Goal: Navigation & Orientation: Find specific page/section

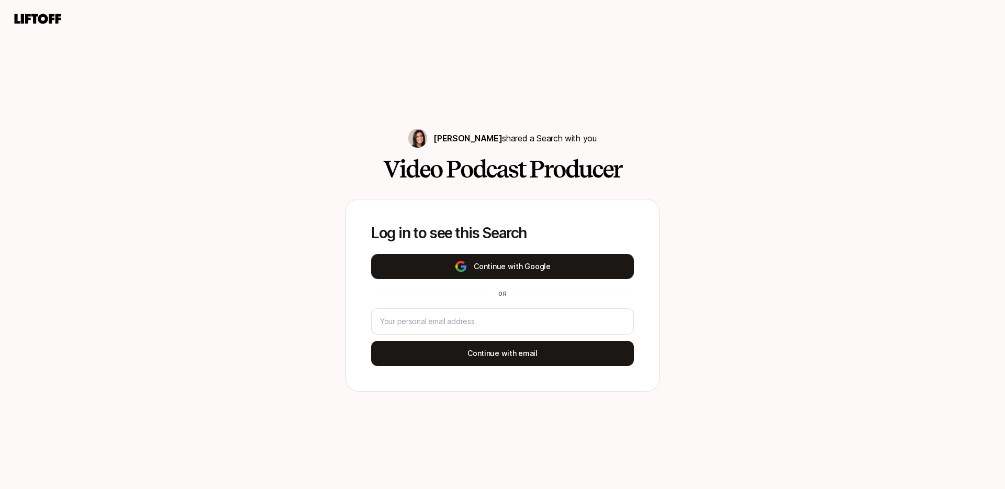
click at [490, 258] on button "Continue with Google" at bounding box center [502, 266] width 263 height 25
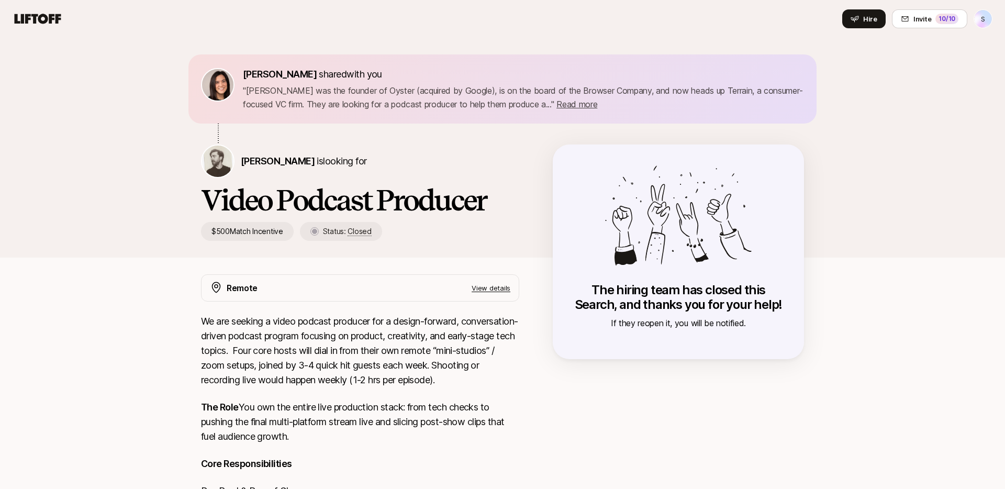
click at [981, 16] on html "S Home Searches People 2 Your Private Network Hire Hire Invite 10 /10 S Eleanor…" at bounding box center [502, 244] width 1005 height 489
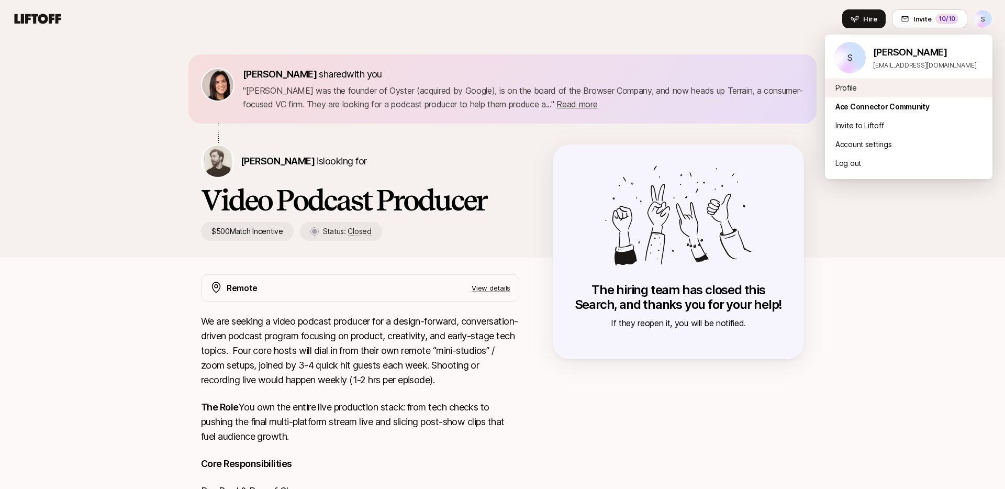
click at [897, 87] on div "Profile" at bounding box center [909, 88] width 168 height 19
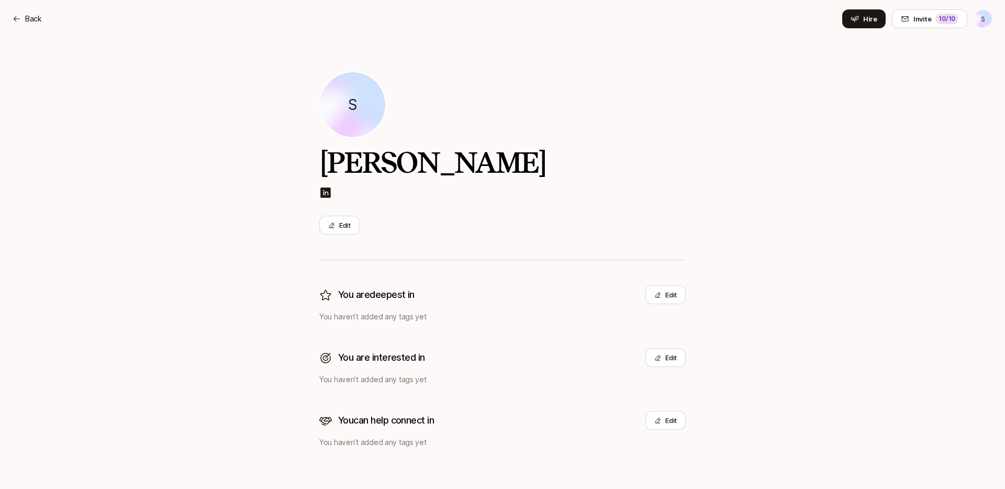
scroll to position [2, 0]
click at [975, 20] on html "Back S Back Hire Invite 10 /10 S S Shuyu Cao Edit You are deepest in Edit You h…" at bounding box center [502, 242] width 1005 height 489
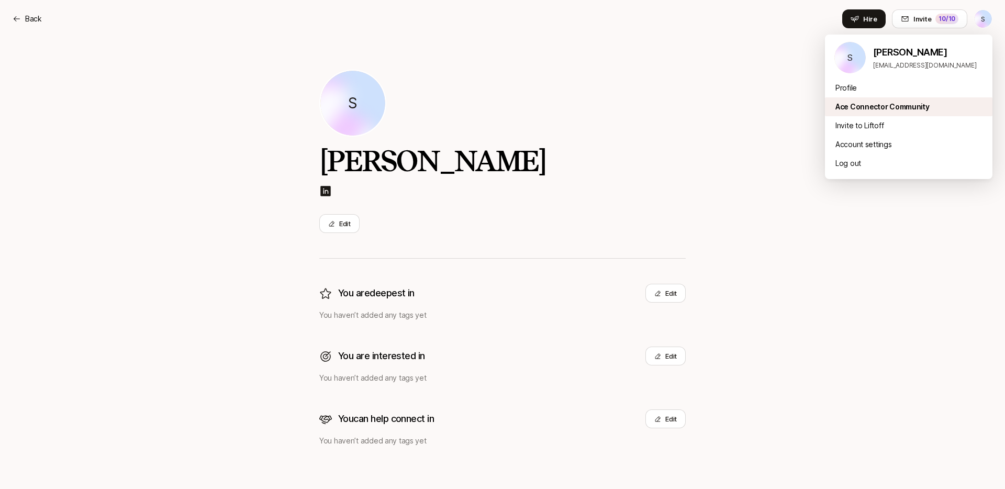
click at [878, 97] on div "Ace Connector Community" at bounding box center [909, 106] width 168 height 19
click at [977, 23] on html "Back S Back Hire Invite 10 /10 S S Shuyu Cao Edit You are deepest in Edit You h…" at bounding box center [502, 242] width 1005 height 489
click at [864, 93] on div "Profile" at bounding box center [909, 88] width 168 height 19
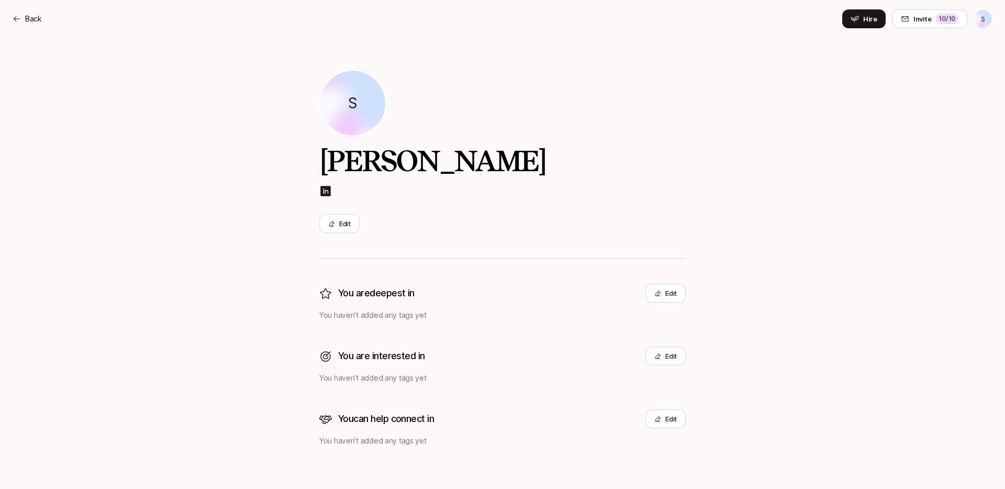
click at [983, 22] on html "Back S Back Hire Invite 10 /10 S S Shuyu Cao Edit You are deepest in Edit You h…" at bounding box center [502, 242] width 1005 height 489
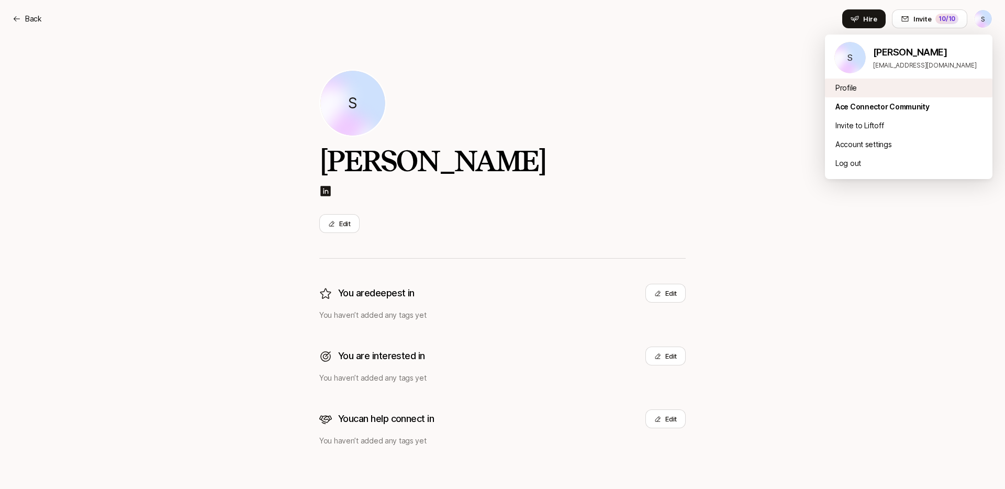
click at [899, 88] on div "Profile" at bounding box center [909, 88] width 168 height 19
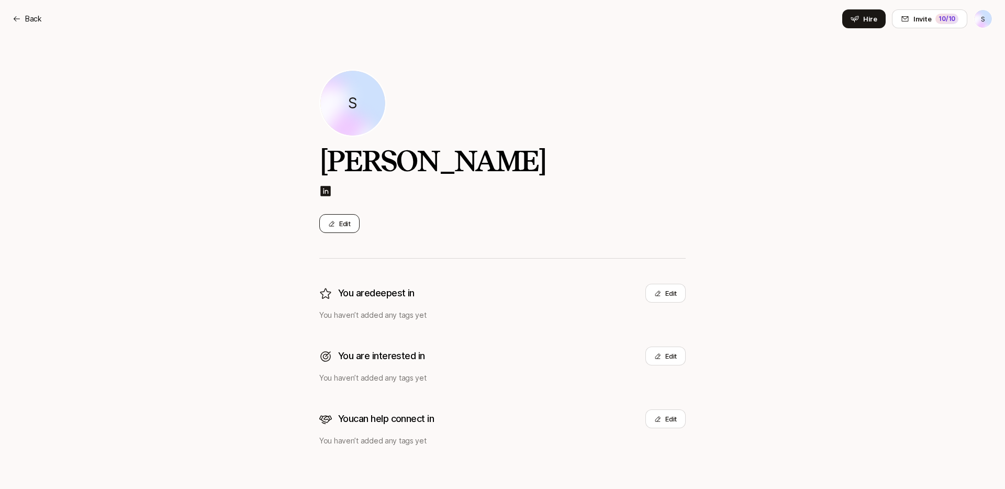
click at [350, 225] on button "Edit" at bounding box center [339, 223] width 40 height 19
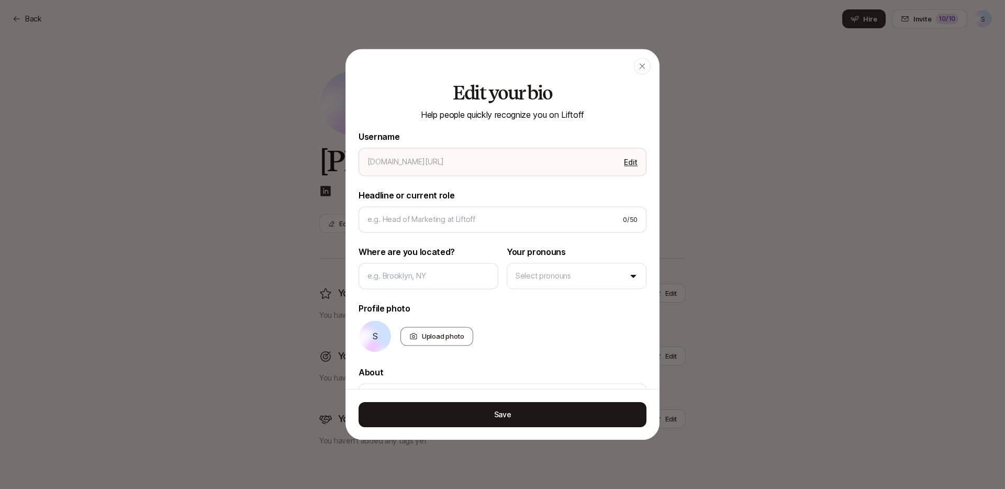
type textarea "x"
type input "shuyu-cao"
type textarea "x"
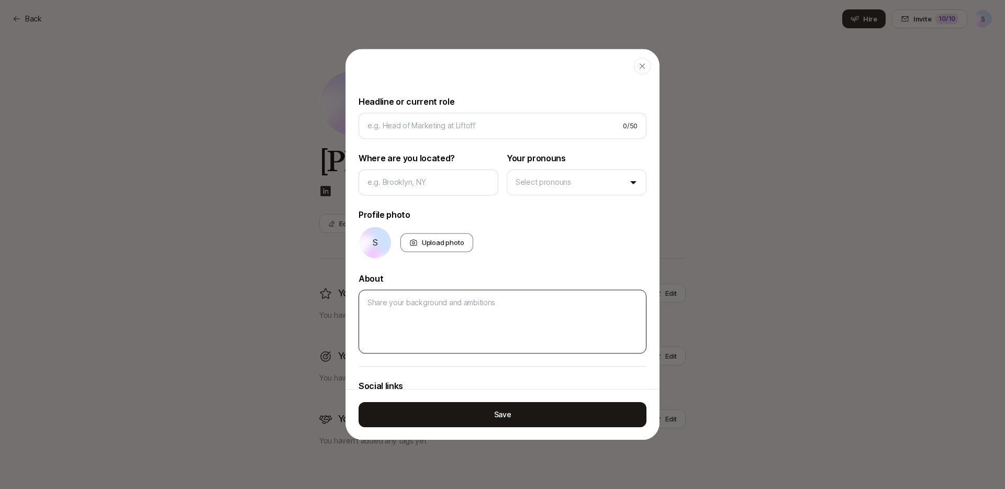
scroll to position [206, 0]
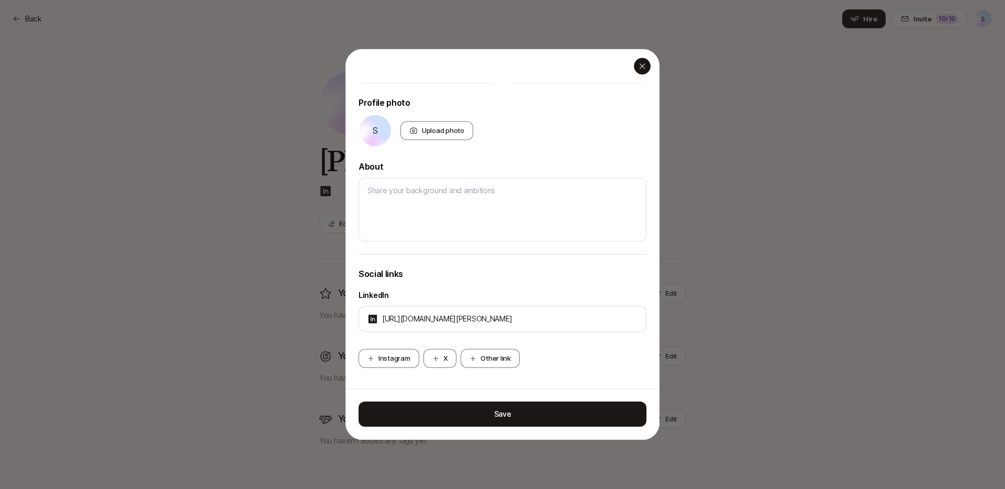
click at [647, 67] on div "button" at bounding box center [642, 66] width 17 height 17
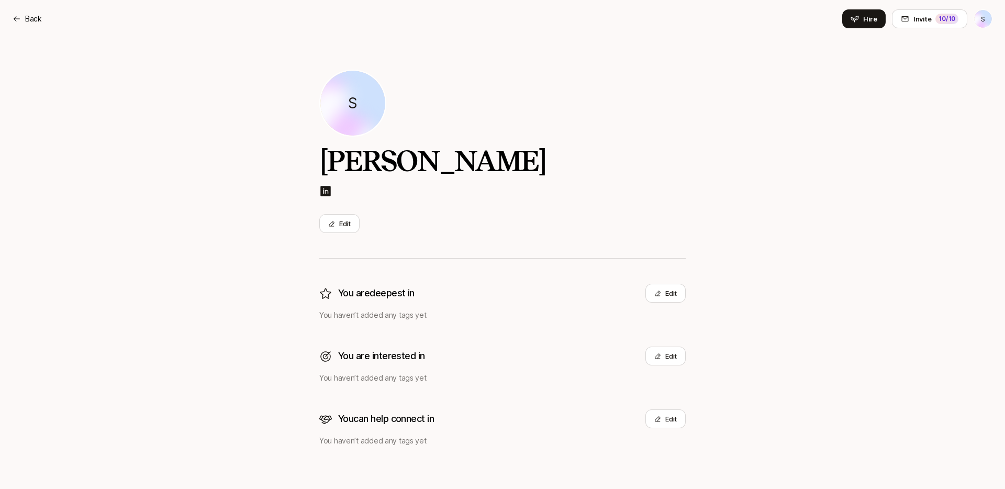
click at [989, 22] on html "Back S Back Hire Invite 10 /10 S S Shuyu Cao Edit You are deepest in Edit You h…" at bounding box center [502, 242] width 1005 height 489
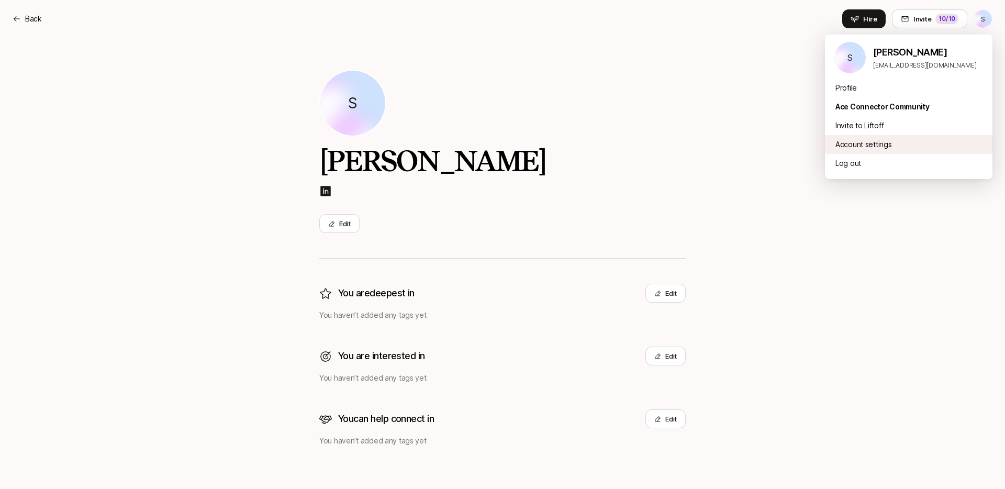
click at [885, 143] on div "Account settings" at bounding box center [909, 144] width 168 height 19
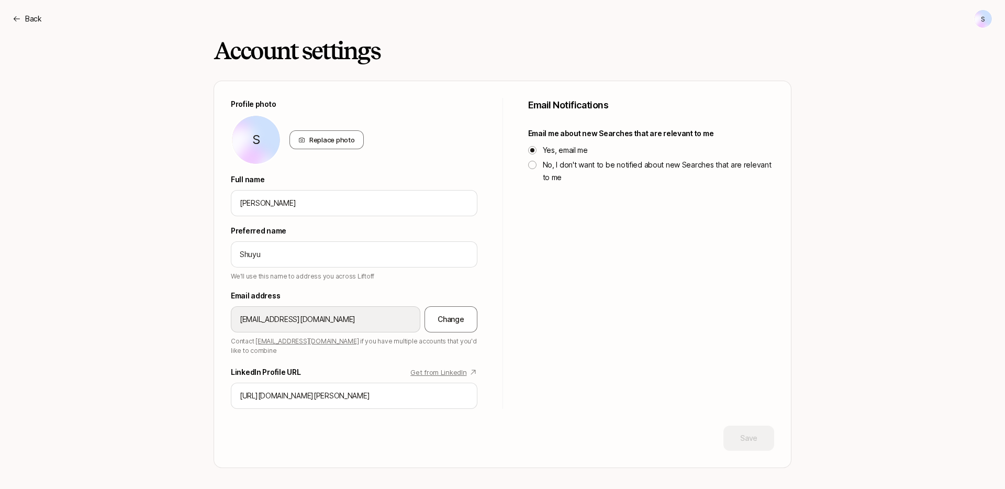
click at [985, 23] on html "Back S Back S Account settings Profile photo S Replace photo Full name Shuyu Ca…" at bounding box center [502, 244] width 1005 height 489
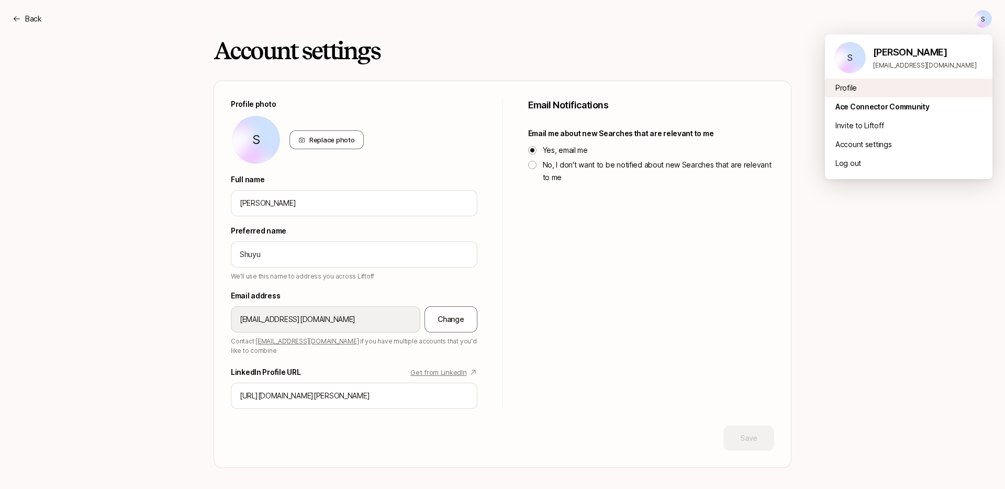
click at [845, 85] on div "Profile" at bounding box center [909, 88] width 168 height 19
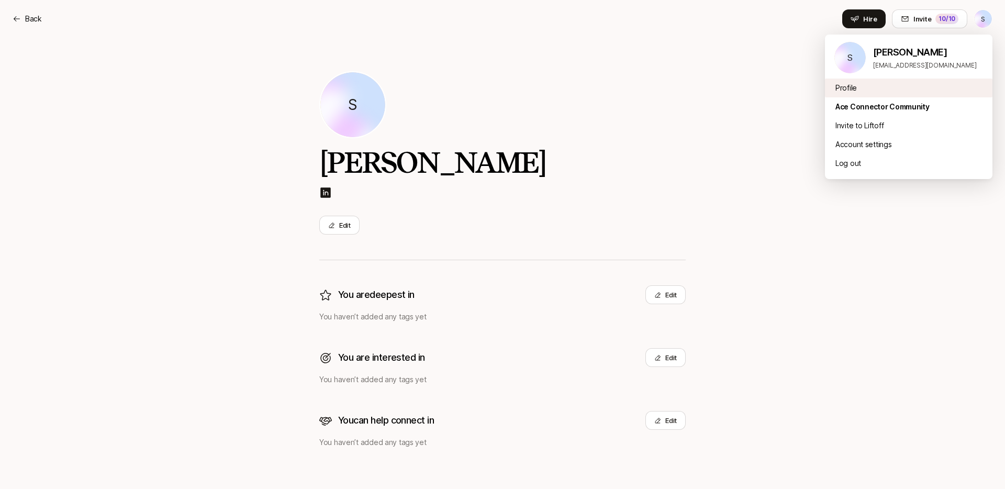
scroll to position [2, 0]
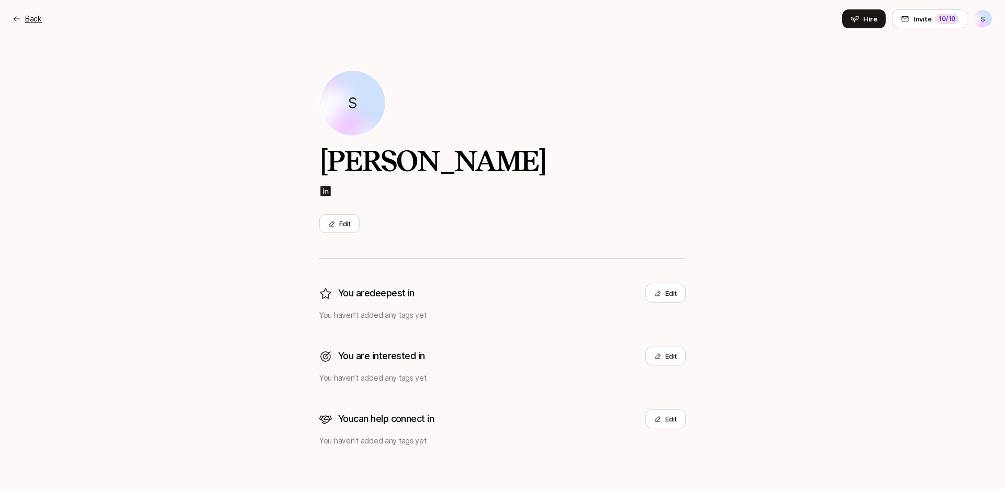
click at [32, 22] on p "Back" at bounding box center [33, 19] width 17 height 13
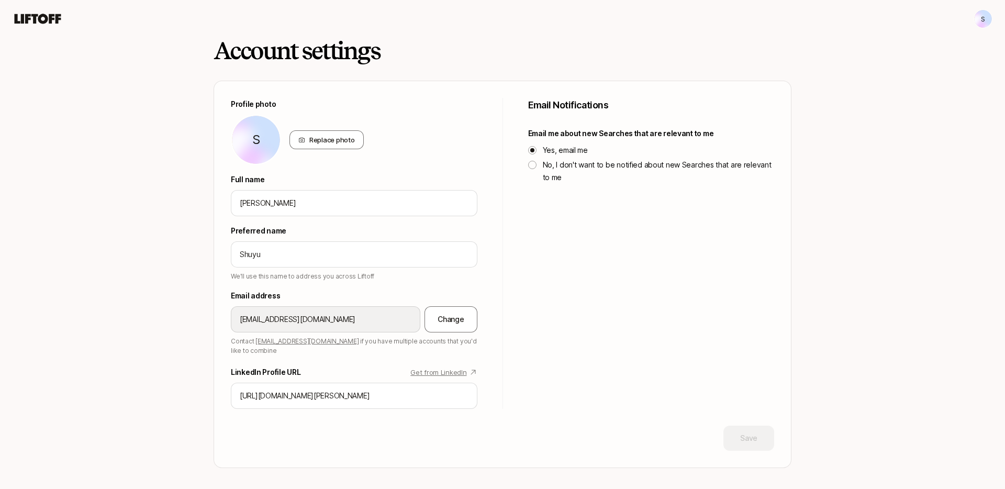
click at [27, 15] on icon at bounding box center [38, 19] width 47 height 10
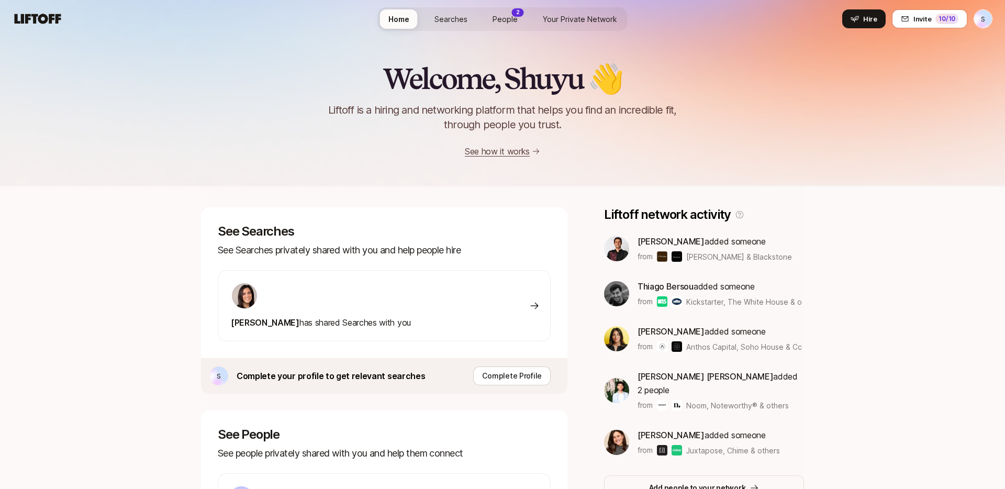
click at [497, 29] on div "Home Searches People 2 Your Private Network Hire" at bounding box center [503, 19] width 250 height 24
click at [504, 25] on link "People 2" at bounding box center [505, 18] width 42 height 19
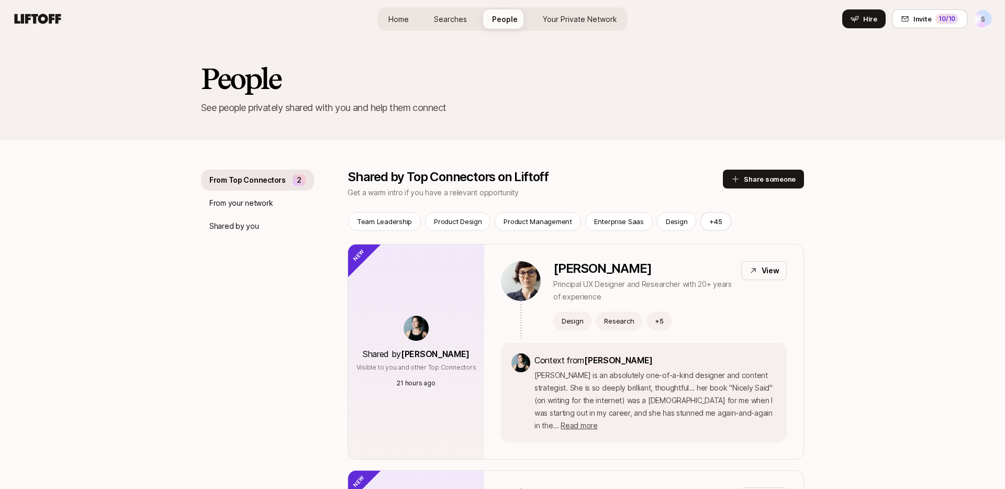
click at [509, 22] on span "People" at bounding box center [505, 19] width 26 height 11
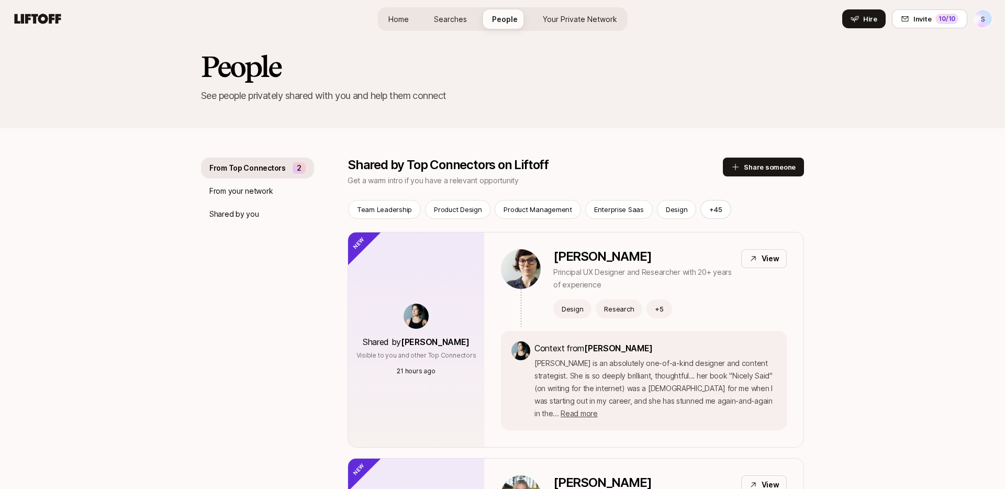
scroll to position [9, 0]
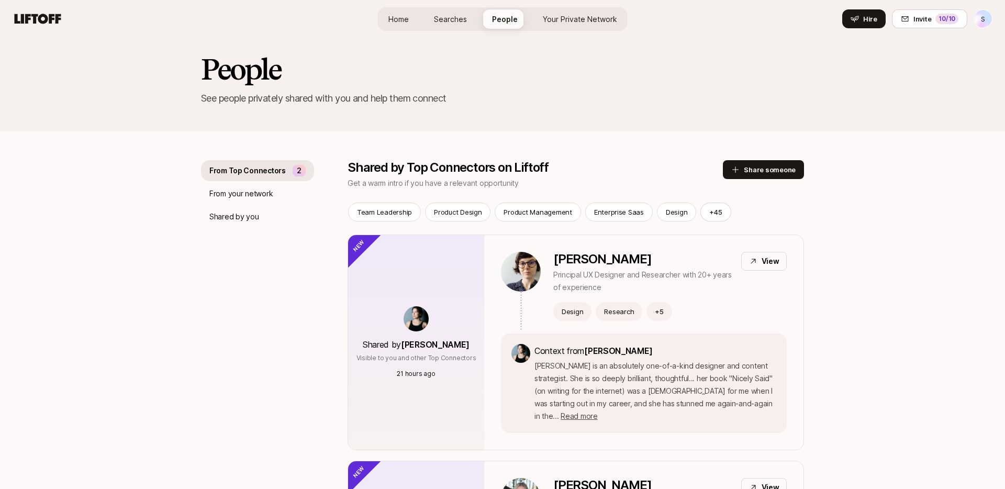
click at [983, 20] on html "S Home Searches People Your Private Network Hire Home Searches People Your Priv…" at bounding box center [502, 235] width 1005 height 489
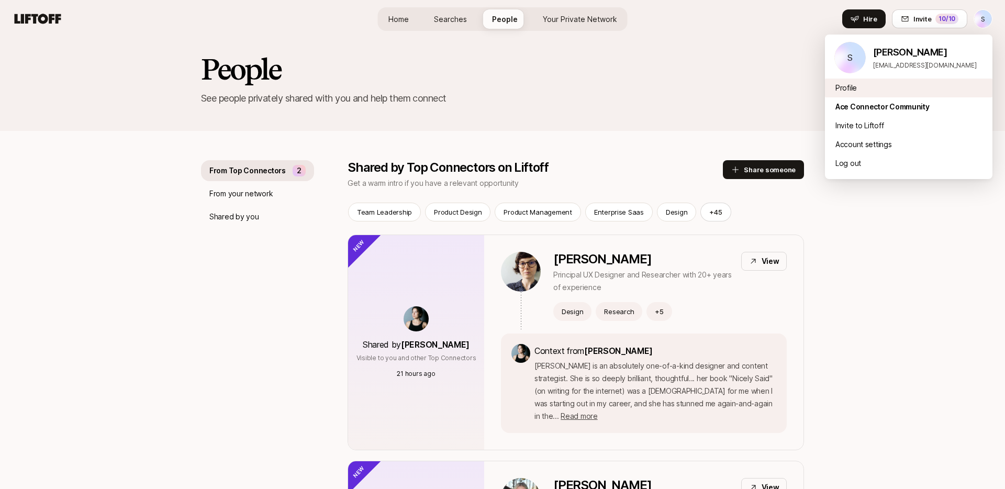
click at [866, 84] on div "Profile" at bounding box center [909, 88] width 168 height 19
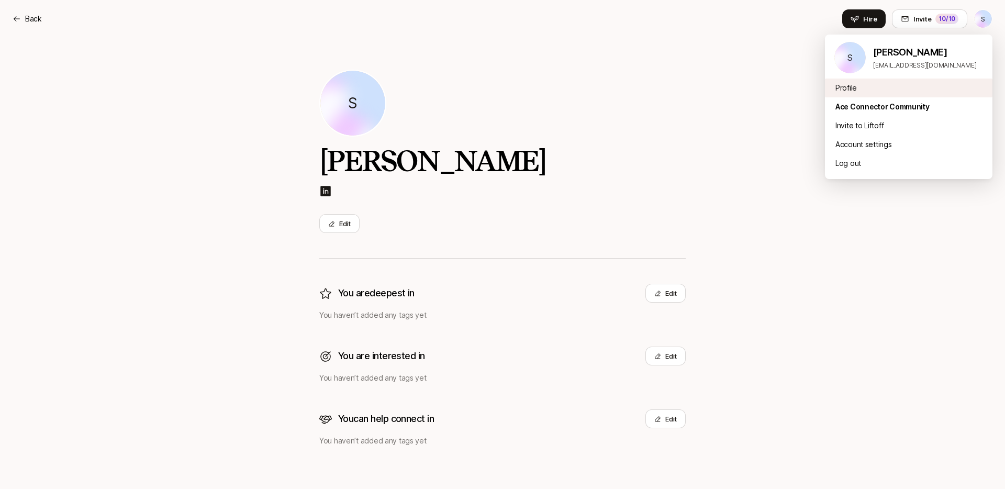
scroll to position [2, 0]
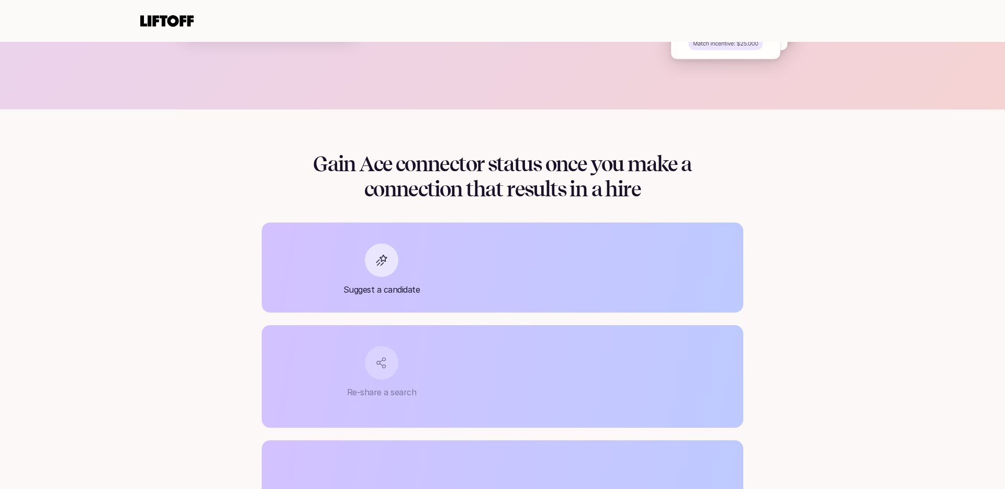
scroll to position [961, 0]
